Goal: Task Accomplishment & Management: Use online tool/utility

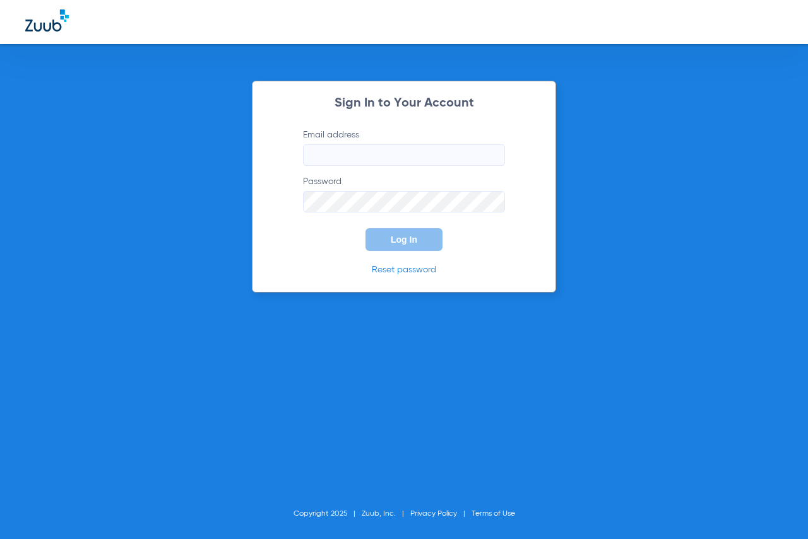
type input "[EMAIL_ADDRESS][DOMAIN_NAME]"
click at [403, 249] on button "Log In" at bounding box center [403, 239] width 77 height 23
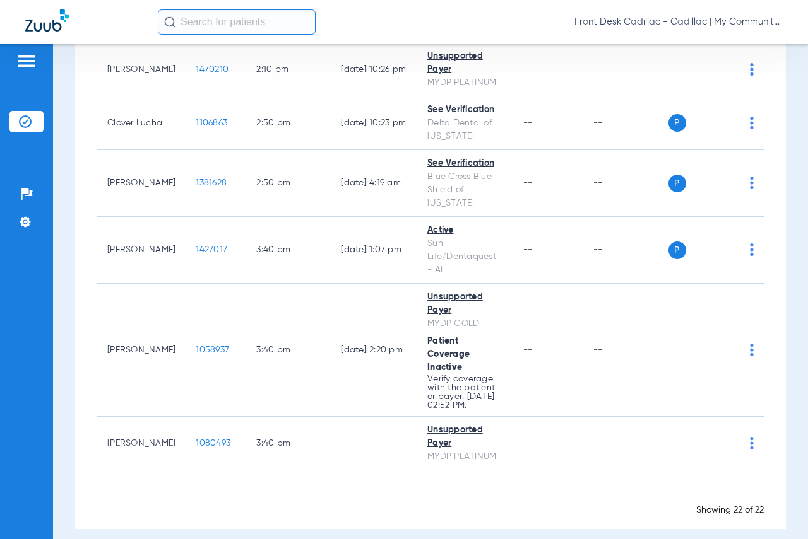
scroll to position [1078, 0]
